Goal: Task Accomplishment & Management: Use online tool/utility

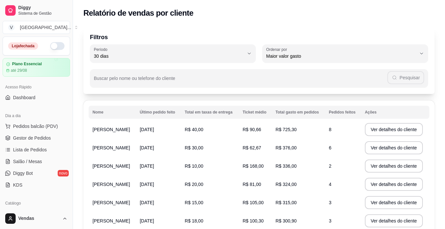
select select "30"
select select "HIGHEST_TOTAL_SPENT_WITH_ORDERS"
click at [24, 151] on span "Lista de Pedidos" at bounding box center [30, 149] width 34 height 7
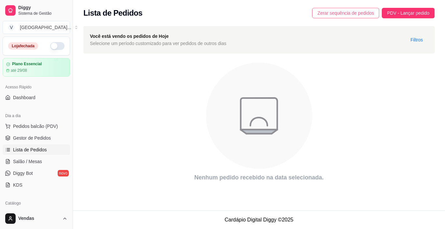
click at [349, 10] on span "Zerar sequência de pedidos" at bounding box center [346, 12] width 57 height 7
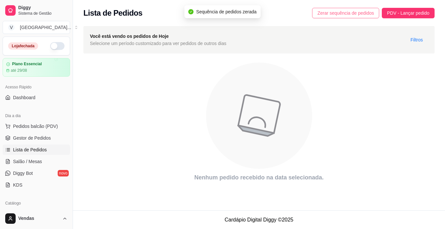
click at [350, 12] on span "Zerar sequência de pedidos" at bounding box center [346, 12] width 57 height 7
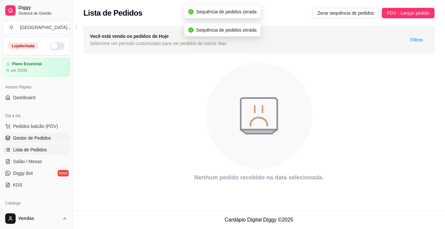
scroll to position [196, 0]
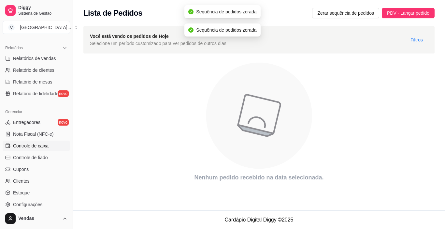
click at [32, 142] on link "Controle de caixa" at bounding box center [37, 146] width 68 height 10
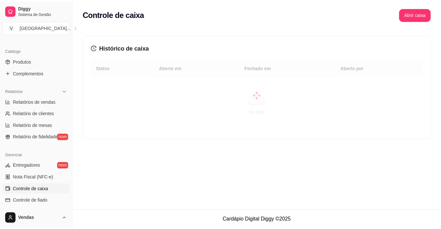
scroll to position [130, 0]
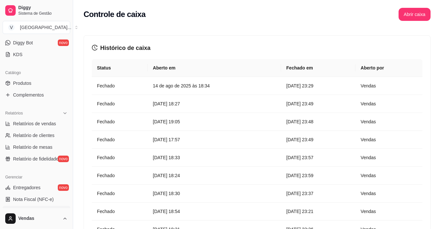
click at [415, 12] on button "Abrir caixa" at bounding box center [414, 14] width 32 height 13
click at [183, 113] on td "[DATE] 19:05" at bounding box center [213, 122] width 133 height 18
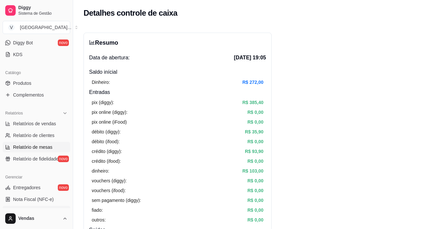
scroll to position [163, 0]
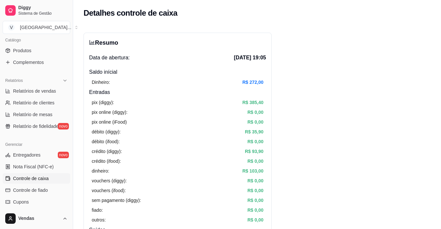
click at [32, 179] on span "Controle de caixa" at bounding box center [31, 178] width 36 height 7
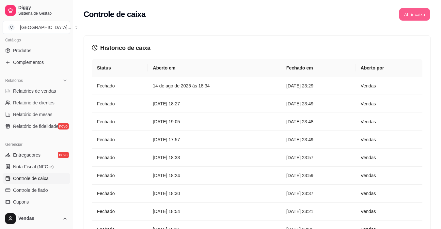
click at [415, 15] on button "Abrir caixa" at bounding box center [413, 14] width 31 height 13
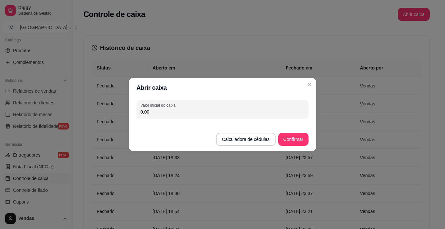
click at [195, 111] on input "0,00" at bounding box center [223, 112] width 164 height 7
type input "206,35"
click at [288, 145] on button "Confirmar" at bounding box center [294, 139] width 30 height 13
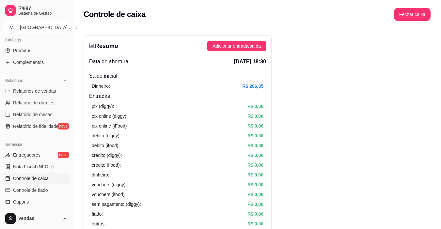
scroll to position [33, 0]
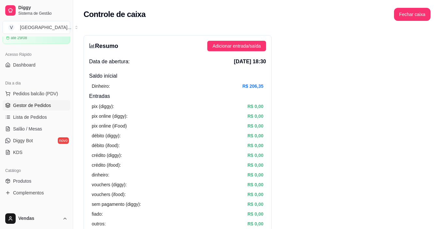
click at [46, 109] on link "Gestor de Pedidos" at bounding box center [37, 105] width 68 height 10
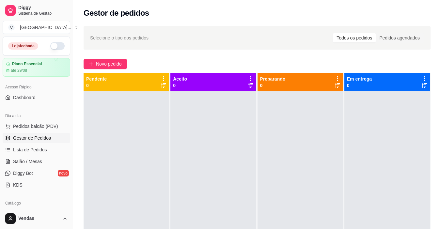
click at [50, 47] on button "button" at bounding box center [57, 46] width 14 height 8
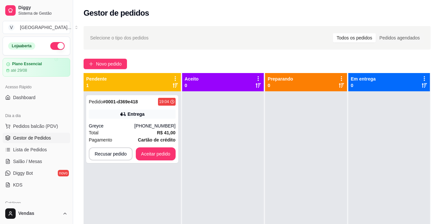
click at [255, 157] on div at bounding box center [223, 203] width 82 height 224
click at [166, 157] on button "Aceitar pedido" at bounding box center [156, 153] width 40 height 13
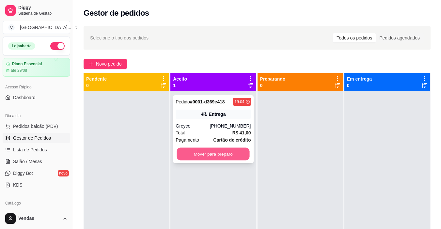
click at [215, 155] on button "Mover para preparo" at bounding box center [213, 154] width 73 height 13
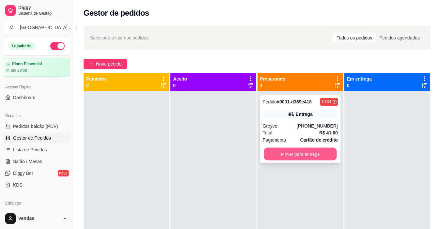
click at [286, 155] on button "Mover para entrega" at bounding box center [299, 154] width 73 height 13
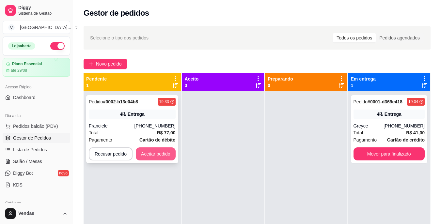
click at [158, 151] on button "Aceitar pedido" at bounding box center [156, 153] width 40 height 13
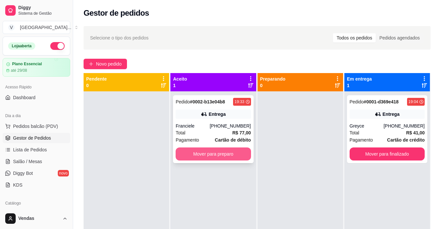
click at [202, 156] on button "Mover para preparo" at bounding box center [212, 153] width 75 height 13
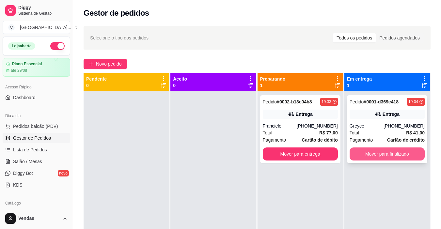
click at [405, 154] on button "Mover para finalizado" at bounding box center [386, 153] width 75 height 13
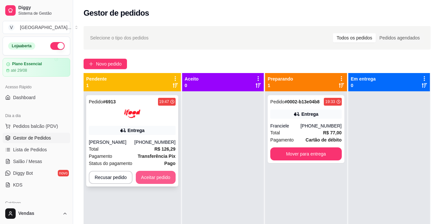
click at [160, 178] on button "Aceitar pedido" at bounding box center [156, 177] width 40 height 13
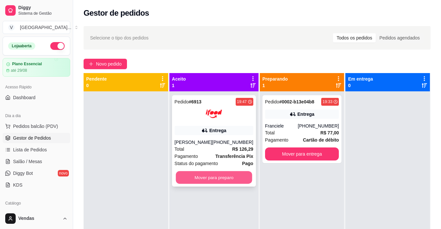
click at [234, 180] on button "Mover para preparo" at bounding box center [213, 177] width 76 height 13
click at [238, 178] on button "Mover para preparo" at bounding box center [213, 177] width 79 height 13
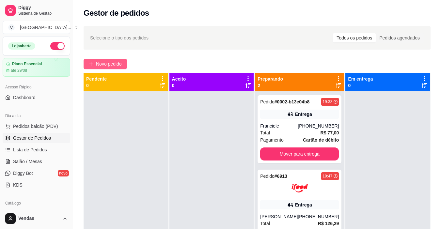
click at [106, 63] on span "Novo pedido" at bounding box center [109, 63] width 26 height 7
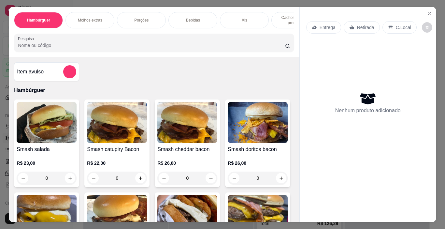
click at [260, 19] on div "Xis" at bounding box center [244, 20] width 49 height 16
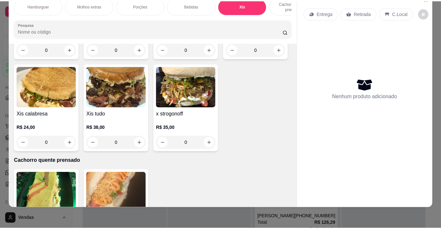
scroll to position [1024, 0]
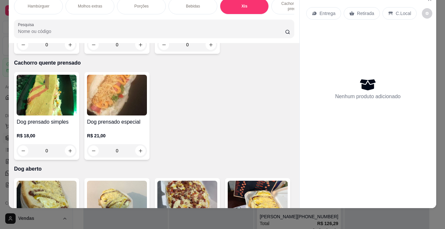
click at [147, 51] on div "0" at bounding box center [117, 44] width 60 height 13
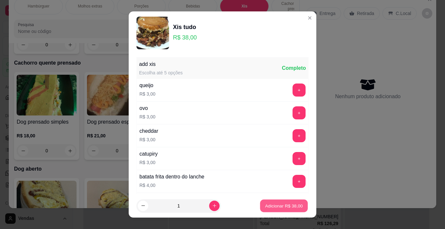
click at [282, 207] on p "Adicionar R$ 38,00" at bounding box center [284, 206] width 38 height 6
type input "1"
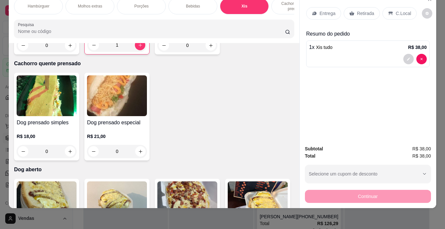
click at [324, 12] on p "Entrega" at bounding box center [328, 13] width 16 height 7
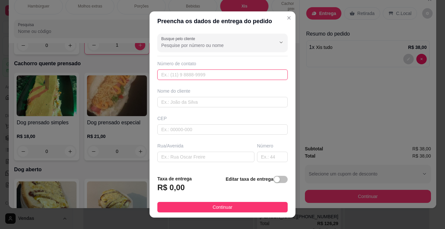
click at [208, 75] on input "text" at bounding box center [223, 74] width 130 height 10
type input "[PHONE_NUMBER]"
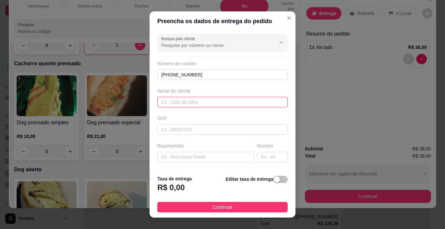
click at [192, 101] on input "text" at bounding box center [223, 102] width 130 height 10
click at [194, 103] on input "text" at bounding box center [223, 102] width 130 height 10
type input "[PERSON_NAME]"
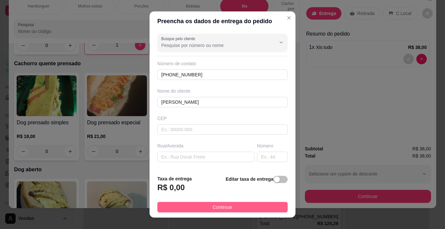
click at [203, 207] on button "Continuar" at bounding box center [223, 207] width 130 height 10
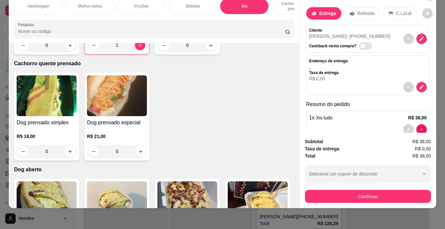
click at [367, 10] on p "Retirada" at bounding box center [366, 13] width 17 height 7
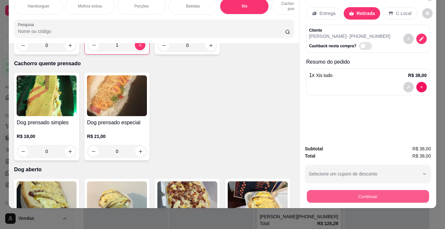
click at [362, 195] on button "Continuar" at bounding box center [368, 196] width 122 height 13
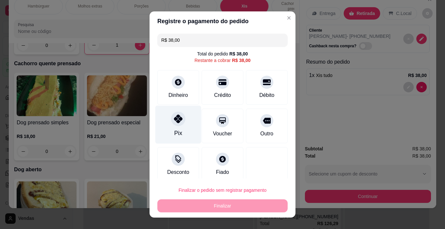
click at [181, 128] on div "Pix" at bounding box center [179, 125] width 46 height 38
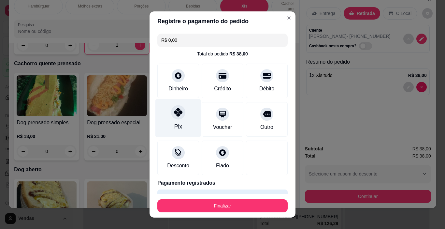
type input "R$ 0,00"
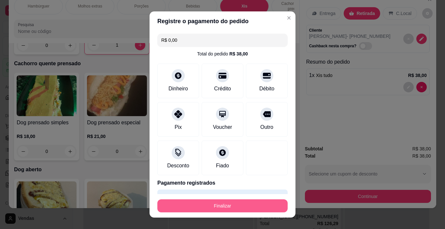
click at [217, 207] on button "Finalizar" at bounding box center [223, 205] width 130 height 13
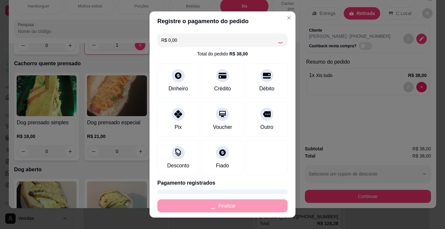
type input "0"
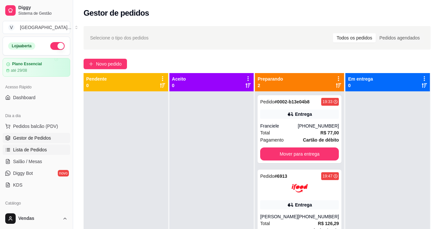
click at [22, 150] on span "Lista de Pedidos" at bounding box center [30, 149] width 34 height 7
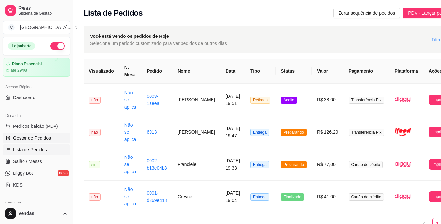
click at [39, 136] on span "Gestor de Pedidos" at bounding box center [32, 138] width 38 height 7
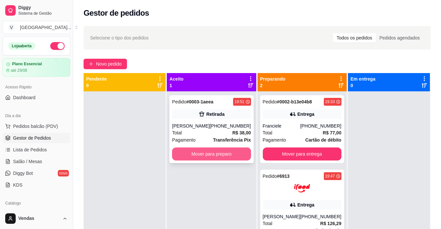
click at [217, 156] on button "Mover para preparo" at bounding box center [211, 153] width 79 height 13
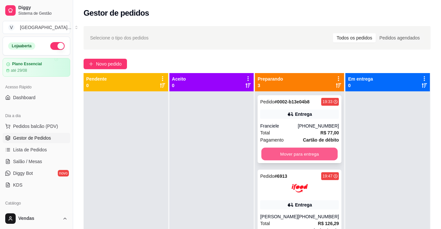
click at [267, 155] on button "Mover para entrega" at bounding box center [299, 154] width 76 height 13
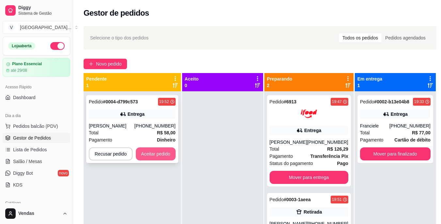
click at [154, 156] on button "Aceitar pedido" at bounding box center [156, 153] width 40 height 13
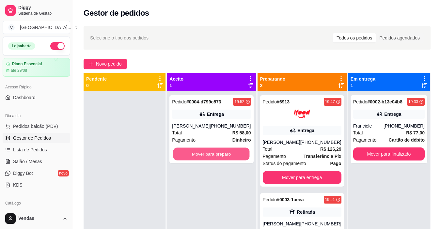
click at [228, 156] on button "Mover para preparo" at bounding box center [211, 154] width 76 height 13
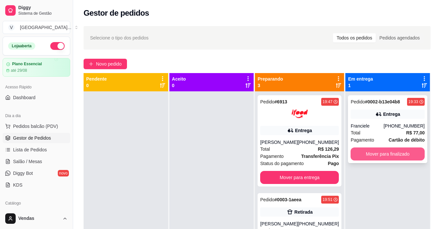
click at [378, 155] on button "Mover para finalizado" at bounding box center [387, 153] width 74 height 13
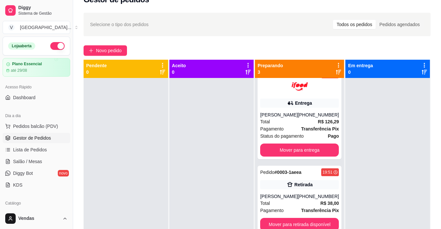
scroll to position [17, 0]
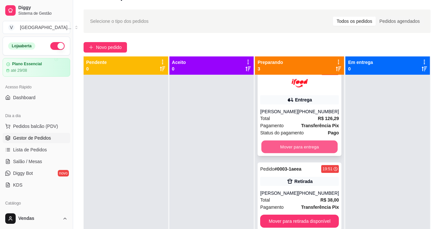
click at [293, 145] on button "Mover para entrega" at bounding box center [299, 147] width 76 height 13
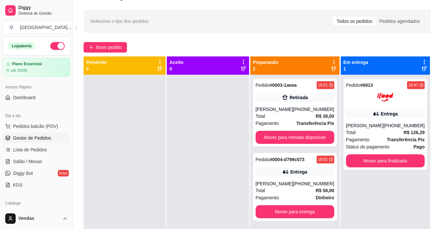
scroll to position [0, 0]
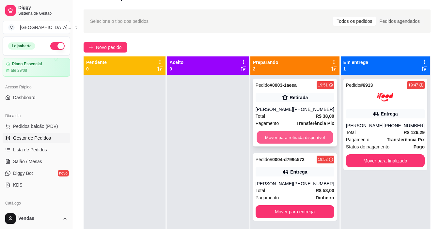
click at [276, 138] on button "Mover para retirada disponível" at bounding box center [294, 137] width 76 height 13
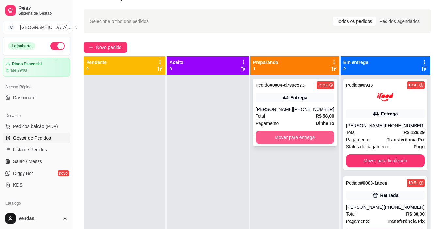
click at [290, 137] on button "Mover para entrega" at bounding box center [294, 137] width 79 height 13
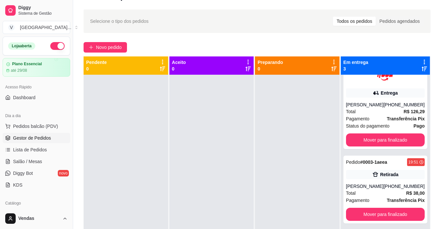
scroll to position [24, 0]
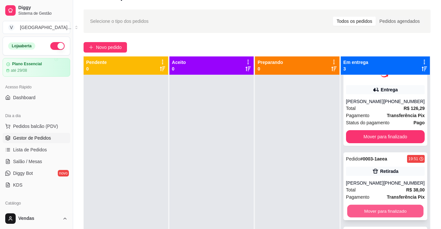
click at [377, 211] on button "Mover para finalizado" at bounding box center [385, 211] width 76 height 13
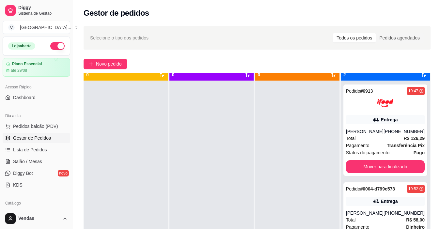
scroll to position [18, 0]
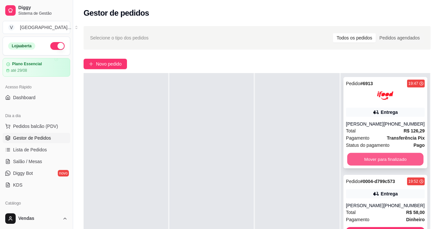
click at [392, 161] on button "Mover para finalizado" at bounding box center [385, 159] width 76 height 13
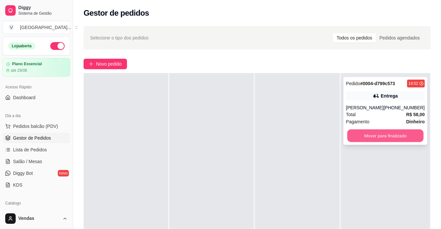
click at [357, 134] on button "Mover para finalizado" at bounding box center [385, 135] width 76 height 13
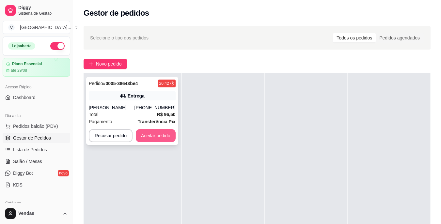
click at [148, 138] on button "Aceitar pedido" at bounding box center [156, 135] width 40 height 13
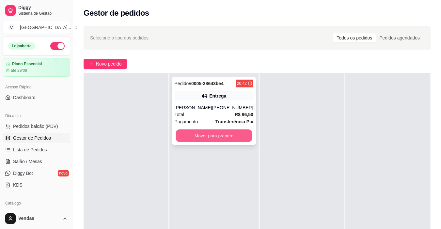
click at [197, 139] on button "Mover para preparo" at bounding box center [213, 135] width 76 height 13
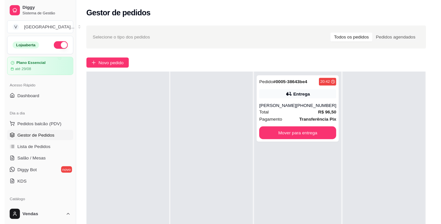
scroll to position [99, 0]
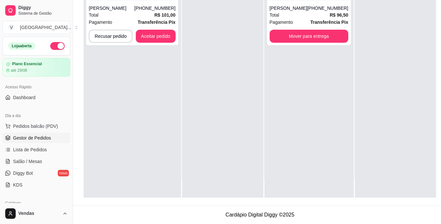
click at [197, 138] on div at bounding box center [222, 86] width 81 height 224
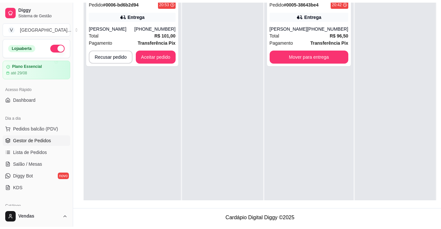
scroll to position [0, 0]
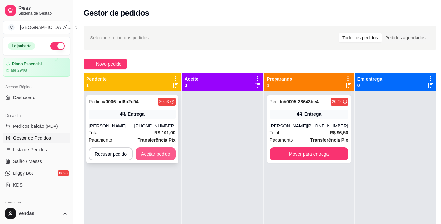
click at [153, 157] on button "Aceitar pedido" at bounding box center [156, 153] width 40 height 13
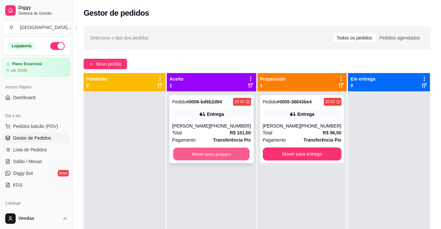
click at [203, 155] on button "Mover para preparo" at bounding box center [211, 154] width 76 height 13
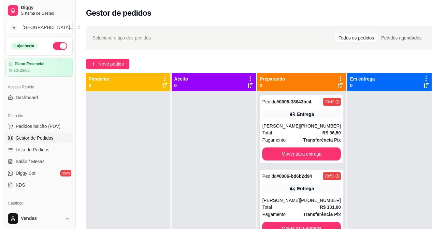
scroll to position [18, 0]
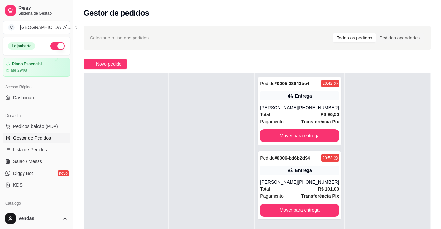
click at [190, 147] on div at bounding box center [211, 187] width 84 height 229
click at [283, 176] on div "Pedido # 0006-bd6b2d94 20:53 Entrega Juan [PHONE_NUMBER] Total R$ 101,00 Pagame…" at bounding box center [299, 185] width 84 height 68
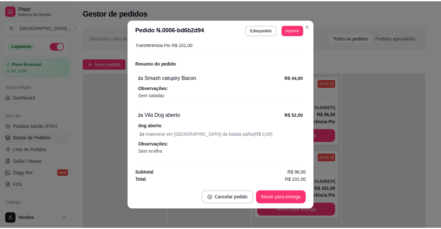
scroll to position [1, 0]
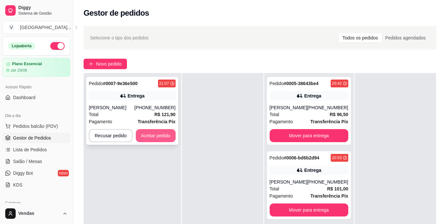
click at [168, 134] on button "Aceitar pedido" at bounding box center [156, 135] width 40 height 13
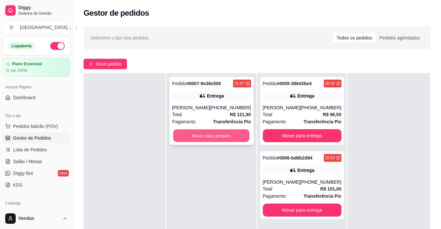
click at [194, 136] on button "Mover para preparo" at bounding box center [211, 135] width 76 height 13
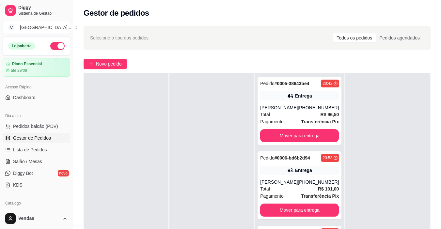
click at [234, 122] on div at bounding box center [211, 187] width 84 height 229
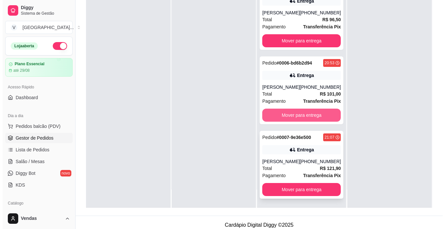
scroll to position [99, 0]
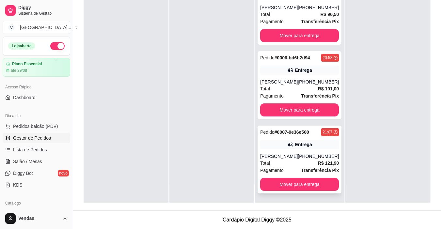
click at [286, 154] on div "[PERSON_NAME]" at bounding box center [279, 156] width 38 height 7
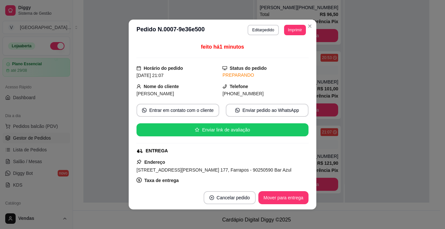
click at [263, 31] on button "Editar pedido" at bounding box center [263, 30] width 31 height 10
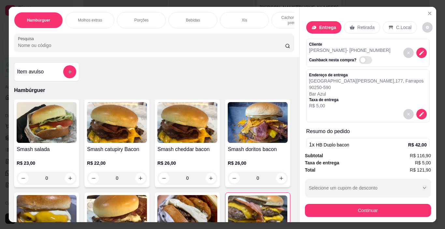
click at [253, 18] on div "Xis" at bounding box center [244, 20] width 49 height 16
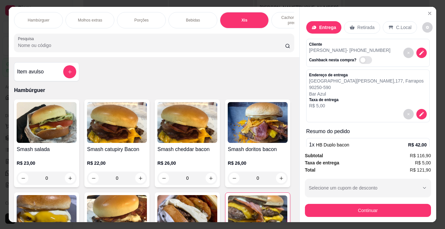
scroll to position [16, 0]
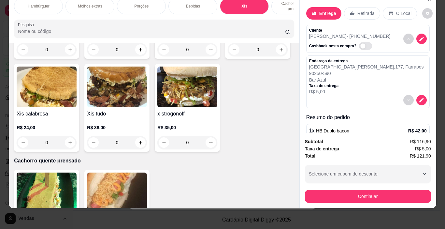
click at [209, 56] on div "0" at bounding box center [188, 49] width 60 height 13
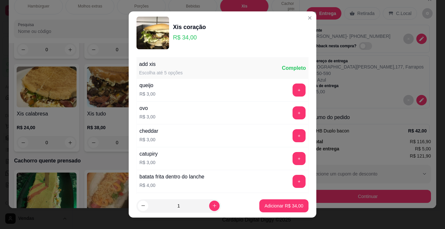
scroll to position [163, 0]
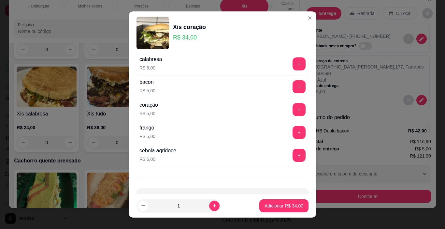
click at [277, 206] on p "Adicionar R$ 34,00" at bounding box center [284, 206] width 39 height 7
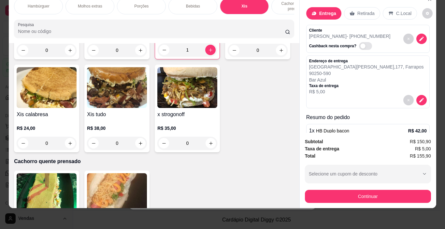
type input "1"
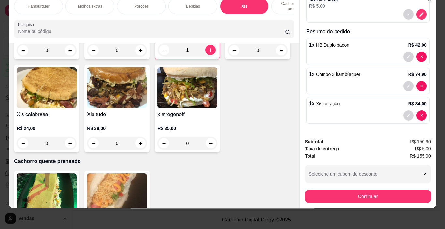
click at [325, 191] on button "Continuar" at bounding box center [368, 196] width 126 height 13
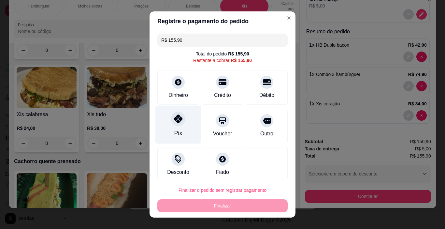
click at [181, 134] on div "Pix" at bounding box center [179, 125] width 46 height 38
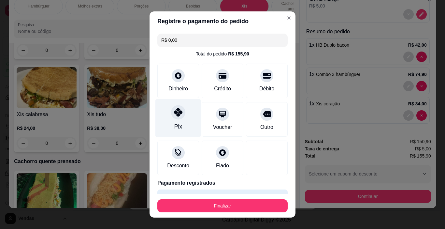
type input "R$ 0,00"
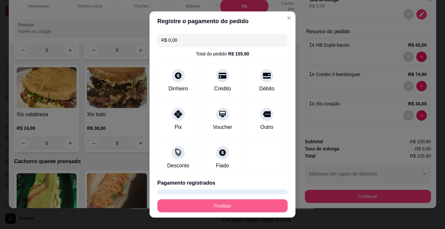
click at [230, 205] on button "Finalizar" at bounding box center [223, 205] width 130 height 13
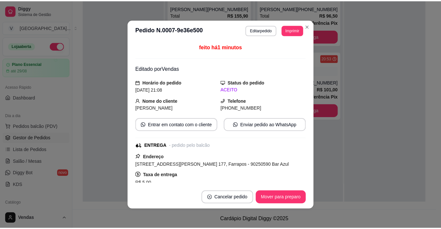
scroll to position [0, 0]
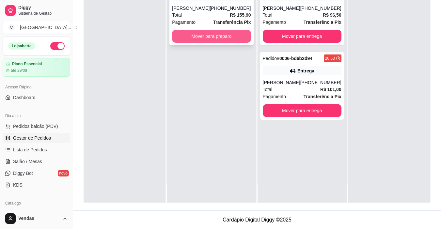
click at [221, 40] on button "Mover para preparo" at bounding box center [211, 36] width 79 height 13
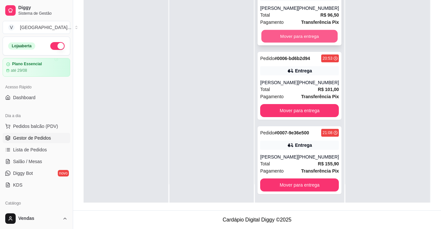
click at [307, 39] on button "Mover para entrega" at bounding box center [299, 36] width 76 height 13
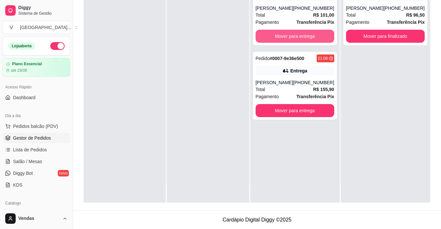
click at [307, 39] on button "Mover para entrega" at bounding box center [294, 36] width 79 height 13
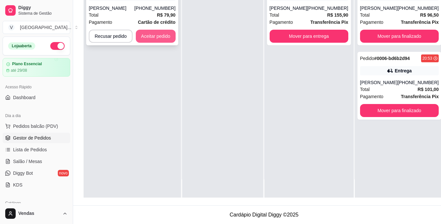
click at [158, 38] on button "Aceitar pedido" at bounding box center [156, 36] width 40 height 13
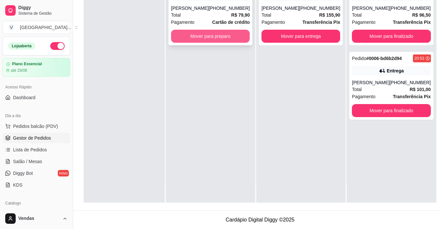
click at [226, 38] on button "Mover para preparo" at bounding box center [210, 36] width 79 height 13
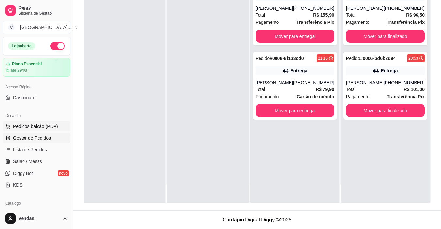
drag, startPoint x: 33, startPoint y: 133, endPoint x: 34, endPoint y: 128, distance: 5.3
click at [33, 133] on link "Gestor de Pedidos" at bounding box center [37, 138] width 68 height 10
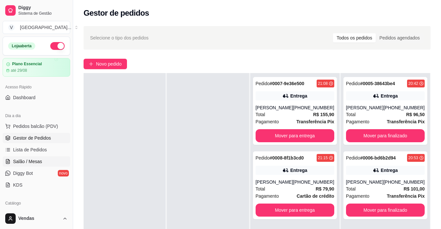
click at [32, 160] on span "Salão / Mesas" at bounding box center [27, 161] width 29 height 7
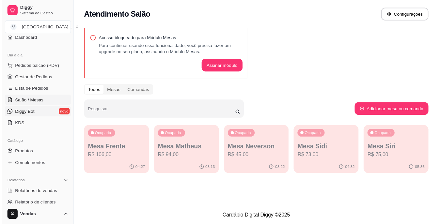
scroll to position [33, 0]
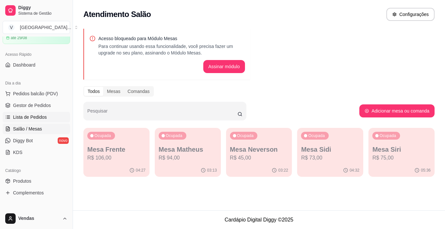
click at [22, 120] on span "Lista de Pedidos" at bounding box center [30, 117] width 34 height 7
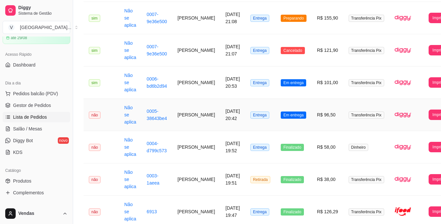
scroll to position [130, 0]
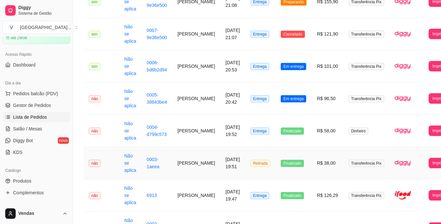
click at [352, 162] on span "Transferência Pix" at bounding box center [366, 163] width 36 height 7
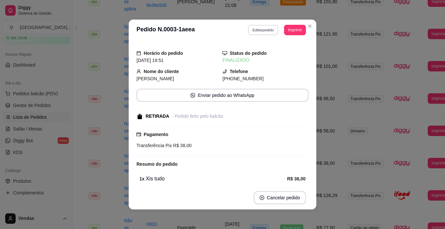
click at [262, 32] on button "Editar pedido" at bounding box center [263, 30] width 30 height 10
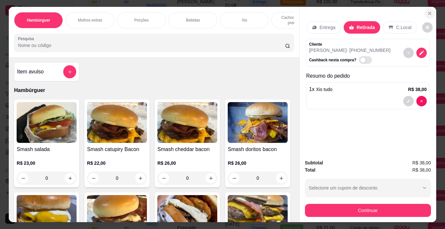
click at [428, 13] on icon "Close" at bounding box center [430, 13] width 5 height 5
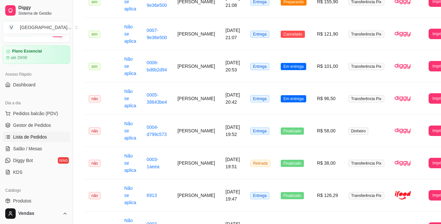
scroll to position [0, 0]
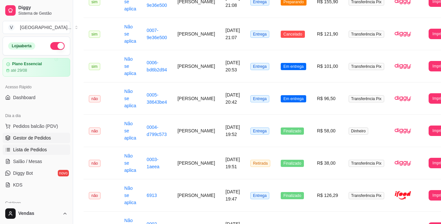
click at [42, 137] on span "Gestor de Pedidos" at bounding box center [32, 138] width 38 height 7
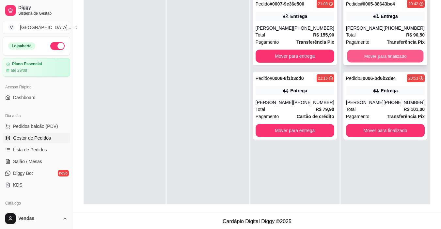
click at [373, 58] on button "Mover para finalizado" at bounding box center [385, 56] width 76 height 13
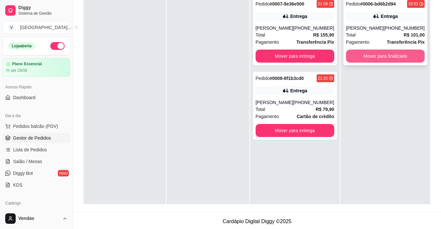
click at [375, 58] on button "Mover para finalizado" at bounding box center [385, 56] width 79 height 13
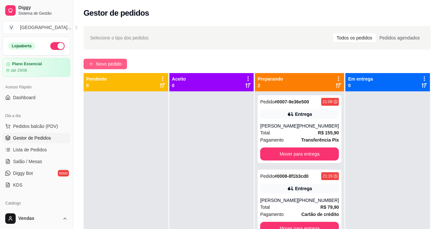
click at [114, 68] on button "Novo pedido" at bounding box center [104, 64] width 43 height 10
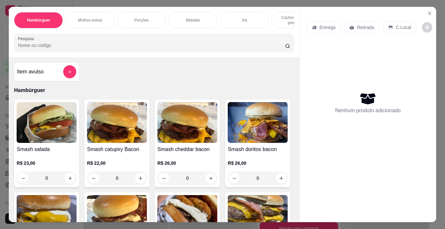
click at [320, 26] on p "Entrega" at bounding box center [328, 27] width 16 height 7
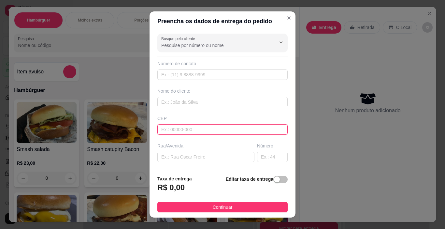
click at [191, 130] on input "text" at bounding box center [223, 129] width 130 height 10
type input "90245110"
type input "Rua B"
type input "Farrapos"
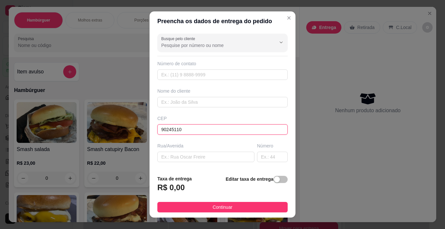
type input "[GEOGRAPHIC_DATA]"
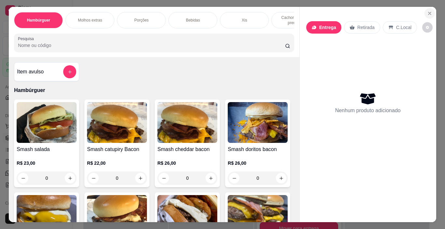
click at [429, 12] on icon "Close" at bounding box center [430, 13] width 5 height 5
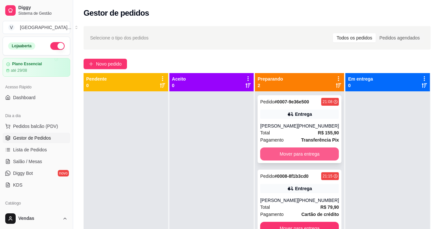
click at [304, 154] on button "Mover para entrega" at bounding box center [299, 153] width 79 height 13
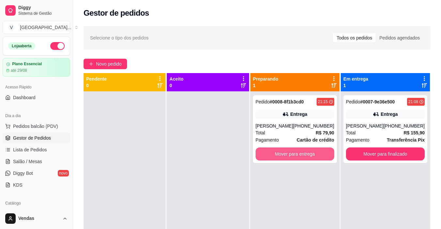
click at [304, 154] on button "Mover para entrega" at bounding box center [294, 153] width 79 height 13
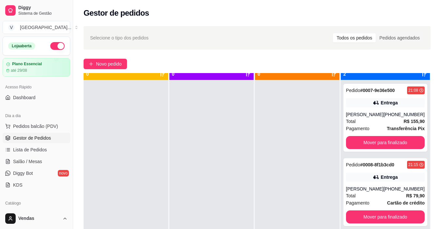
scroll to position [18, 0]
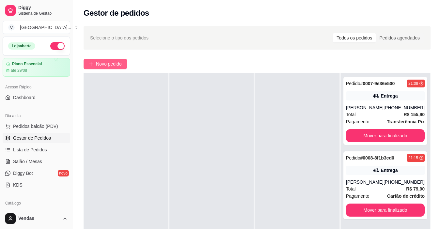
click at [118, 62] on span "Novo pedido" at bounding box center [109, 63] width 26 height 7
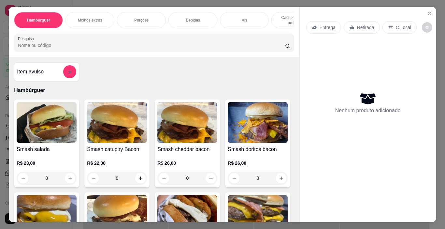
click at [323, 24] on p "Entrega" at bounding box center [328, 27] width 16 height 7
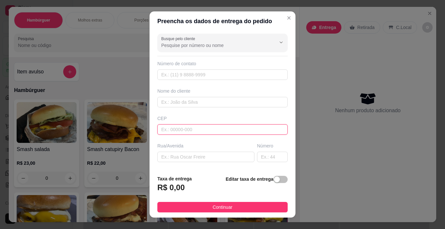
click at [192, 129] on input "text" at bounding box center [223, 129] width 130 height 10
type input "90245150"
type input "Rua D (Vl Operária)"
type input "Farrapos"
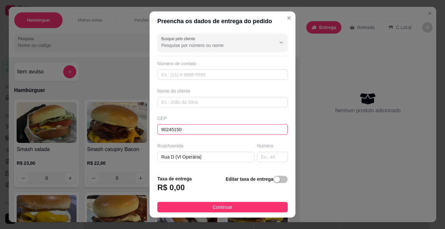
type input "[GEOGRAPHIC_DATA]"
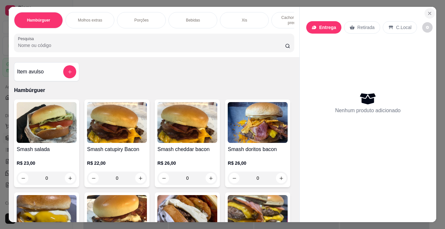
click at [428, 12] on icon "Close" at bounding box center [430, 13] width 5 height 5
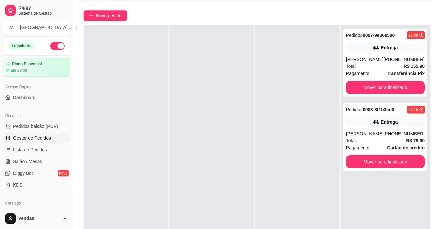
scroll to position [98, 0]
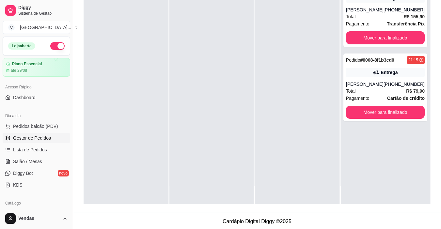
click at [263, 110] on div at bounding box center [297, 89] width 84 height 229
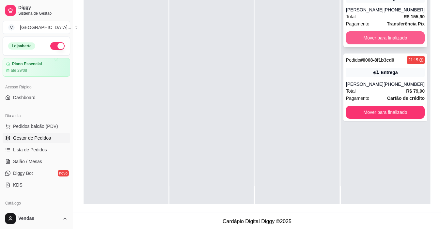
click at [383, 37] on button "Mover para finalizado" at bounding box center [385, 37] width 79 height 13
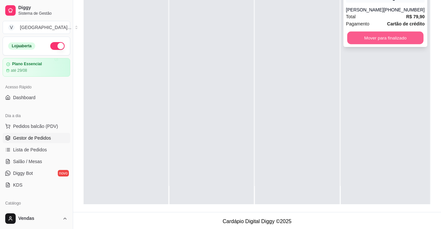
click at [383, 38] on button "Mover para finalizado" at bounding box center [385, 38] width 76 height 13
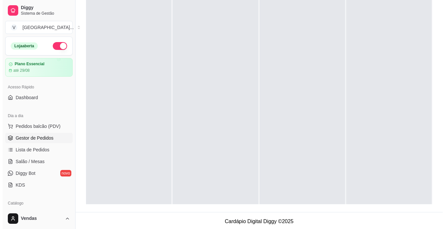
scroll to position [0, 0]
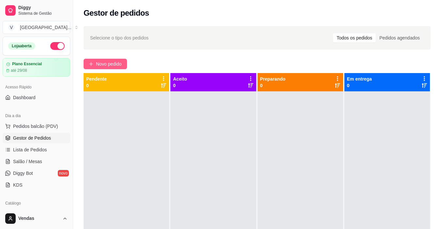
click at [112, 65] on span "Novo pedido" at bounding box center [109, 63] width 26 height 7
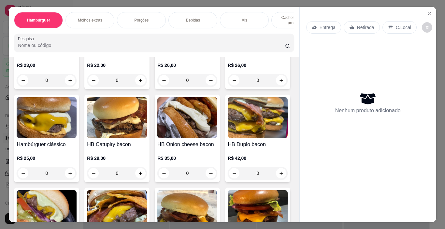
scroll to position [163, 0]
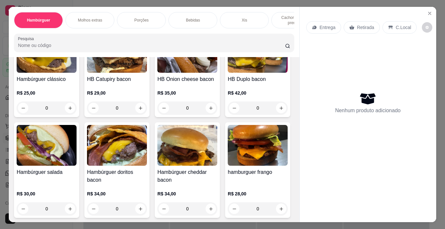
click at [147, 109] on div "0" at bounding box center [117, 107] width 60 height 13
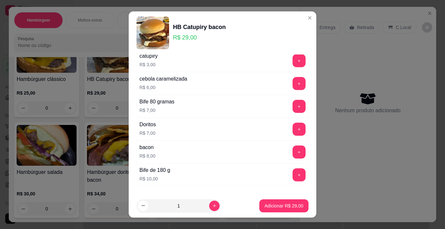
scroll to position [139, 0]
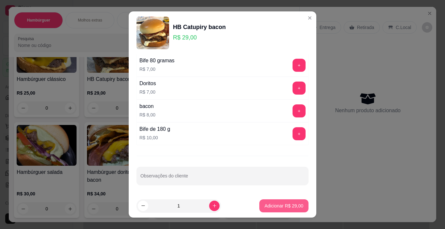
click at [271, 205] on p "Adicionar R$ 29,00" at bounding box center [284, 206] width 39 height 7
type input "1"
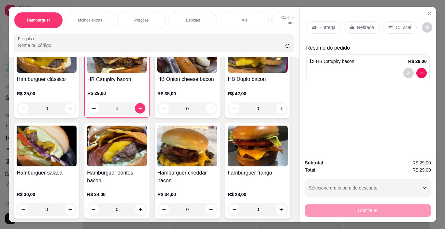
click at [97, 14] on div "Molhos extras" at bounding box center [90, 20] width 49 height 16
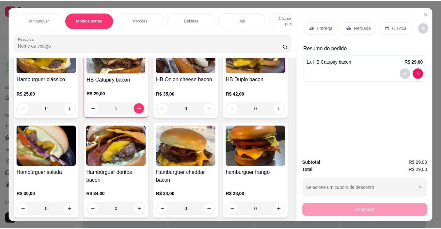
scroll to position [16, 0]
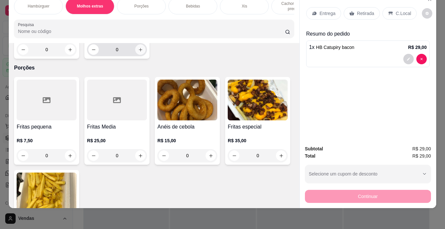
click at [140, 55] on button "increase-product-quantity" at bounding box center [140, 49] width 10 height 10
type input "1"
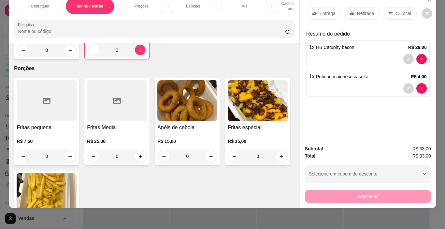
click at [371, 10] on p "Retirada" at bounding box center [365, 13] width 17 height 7
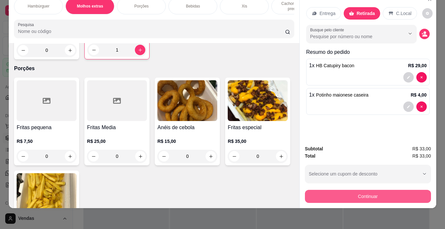
click at [343, 191] on button "Continuar" at bounding box center [368, 196] width 126 height 13
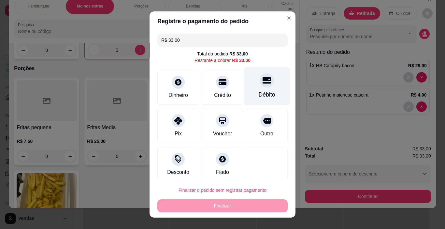
click at [256, 88] on div "Débito" at bounding box center [267, 86] width 46 height 38
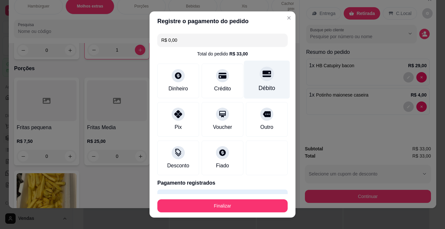
type input "R$ 0,00"
click at [211, 207] on button "Finalizar" at bounding box center [223, 205] width 130 height 13
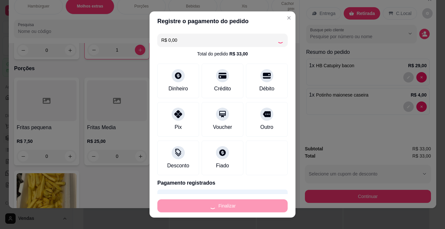
type input "0"
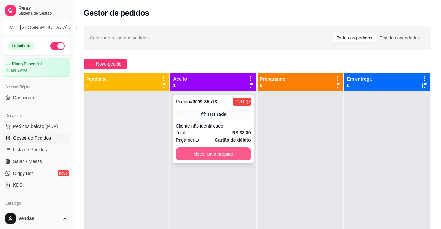
click at [198, 155] on button "Mover para preparo" at bounding box center [212, 153] width 75 height 13
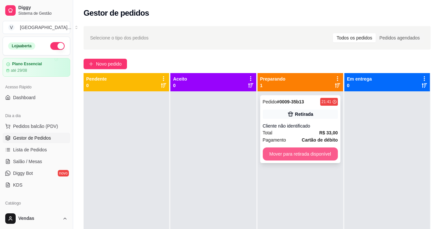
click at [304, 155] on button "Mover para retirada disponível" at bounding box center [300, 153] width 75 height 13
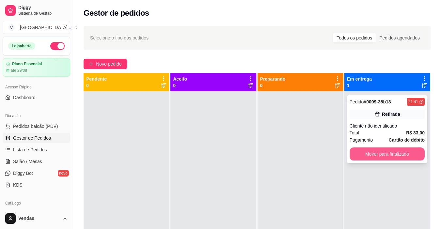
click at [391, 154] on button "Mover para finalizado" at bounding box center [386, 153] width 75 height 13
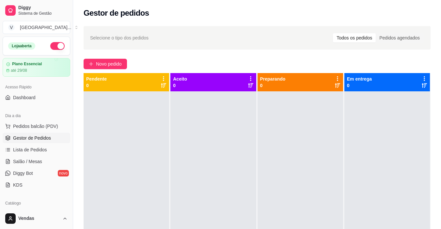
scroll to position [18, 0]
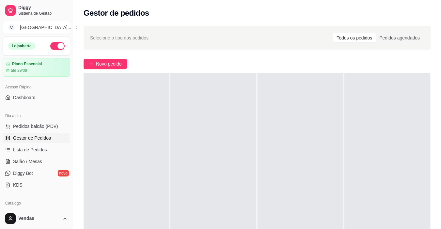
click at [391, 154] on div at bounding box center [386, 187] width 85 height 229
click at [40, 149] on span "Lista de Pedidos" at bounding box center [30, 149] width 34 height 7
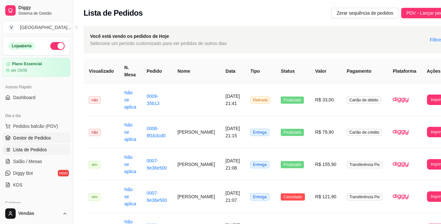
click at [47, 141] on link "Gestor de Pedidos" at bounding box center [37, 138] width 68 height 10
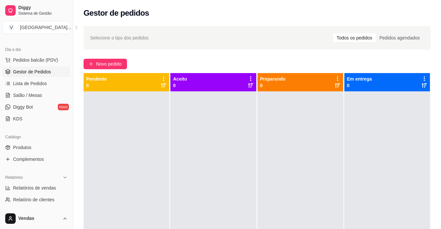
scroll to position [163, 0]
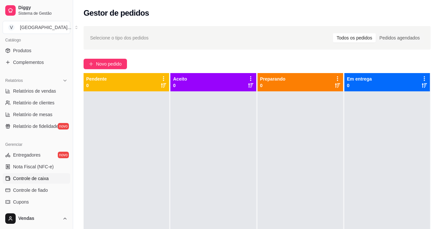
click at [43, 174] on link "Controle de caixa" at bounding box center [37, 178] width 68 height 10
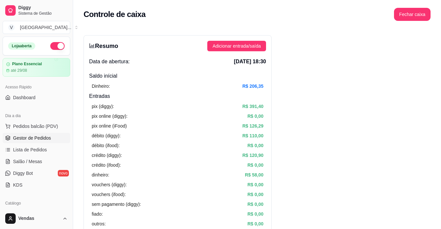
click at [41, 139] on span "Gestor de Pedidos" at bounding box center [32, 138] width 38 height 7
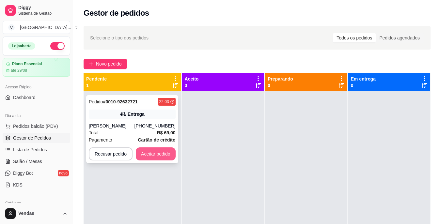
click at [160, 152] on button "Aceitar pedido" at bounding box center [156, 153] width 40 height 13
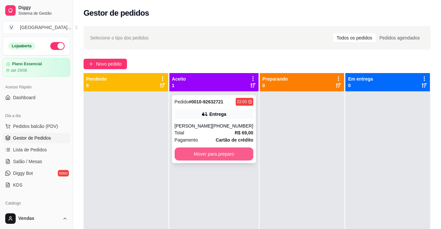
click at [192, 159] on button "Mover para preparo" at bounding box center [213, 153] width 79 height 13
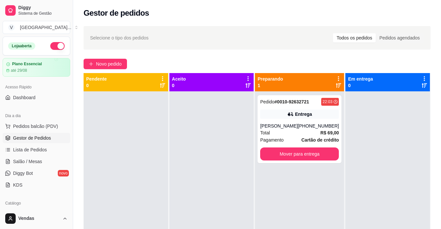
click at [194, 158] on div at bounding box center [211, 205] width 84 height 229
drag, startPoint x: 166, startPoint y: 206, endPoint x: 183, endPoint y: 203, distance: 16.7
click at [183, 203] on div "Pendente 0 Aceito 0 Preparando 1 Pedido # 0010-92632721 22:03 Entrega Pedro [PH…" at bounding box center [256, 187] width 347 height 229
click at [296, 151] on button "Mover para entrega" at bounding box center [299, 153] width 79 height 13
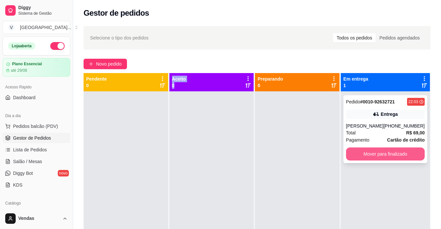
click at [375, 153] on button "Mover para finalizado" at bounding box center [385, 153] width 79 height 13
